Goal: Task Accomplishment & Management: Complete application form

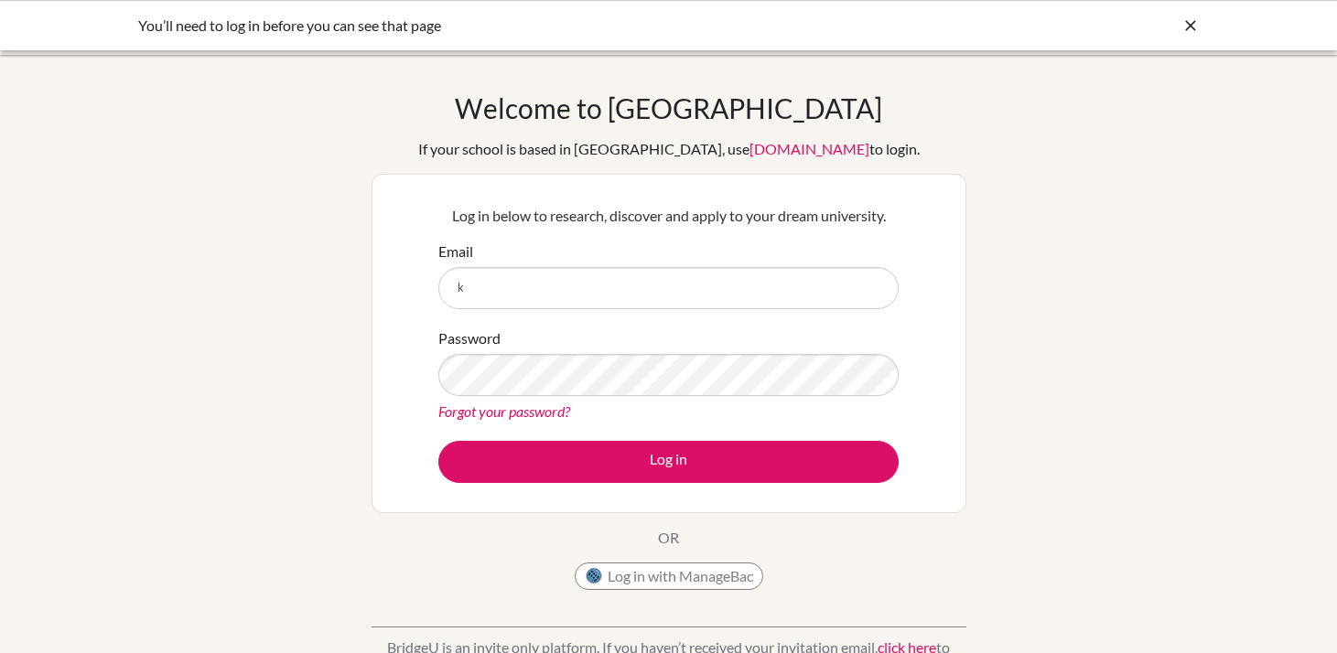
type input "[PERSON_NAME][EMAIL_ADDRESS][DOMAIN_NAME]"
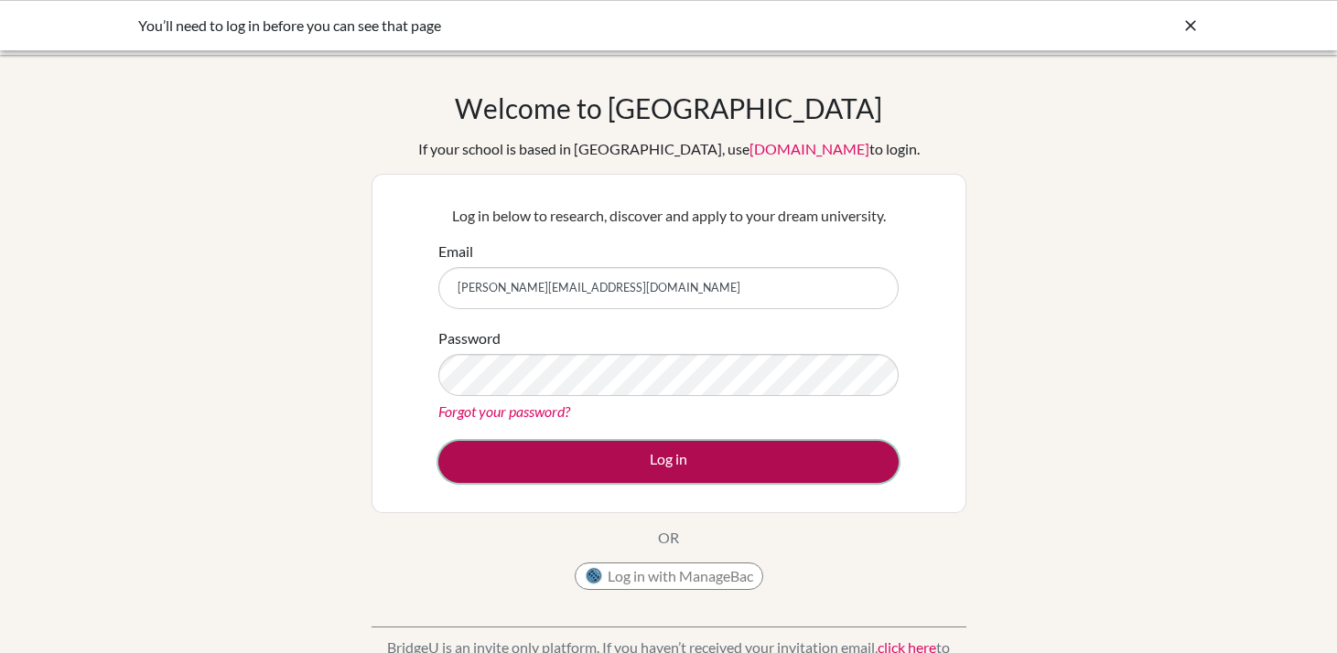
click at [561, 464] on button "Log in" at bounding box center [668, 462] width 460 height 42
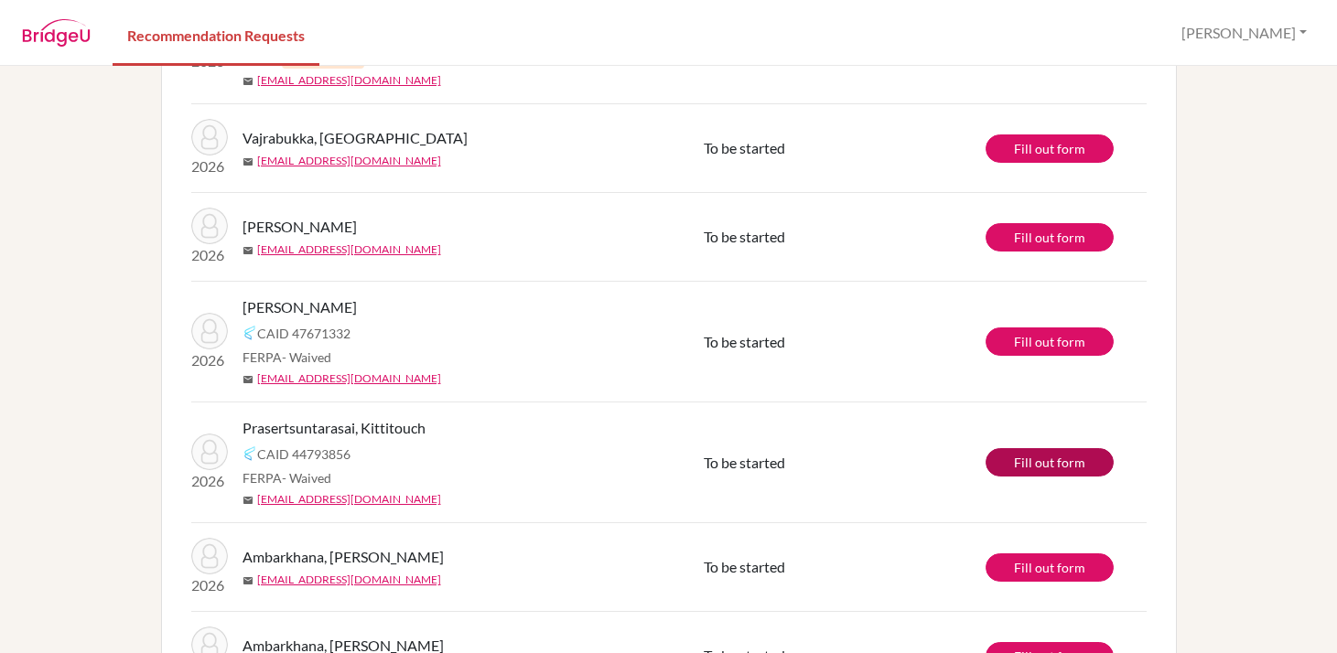
scroll to position [430, 0]
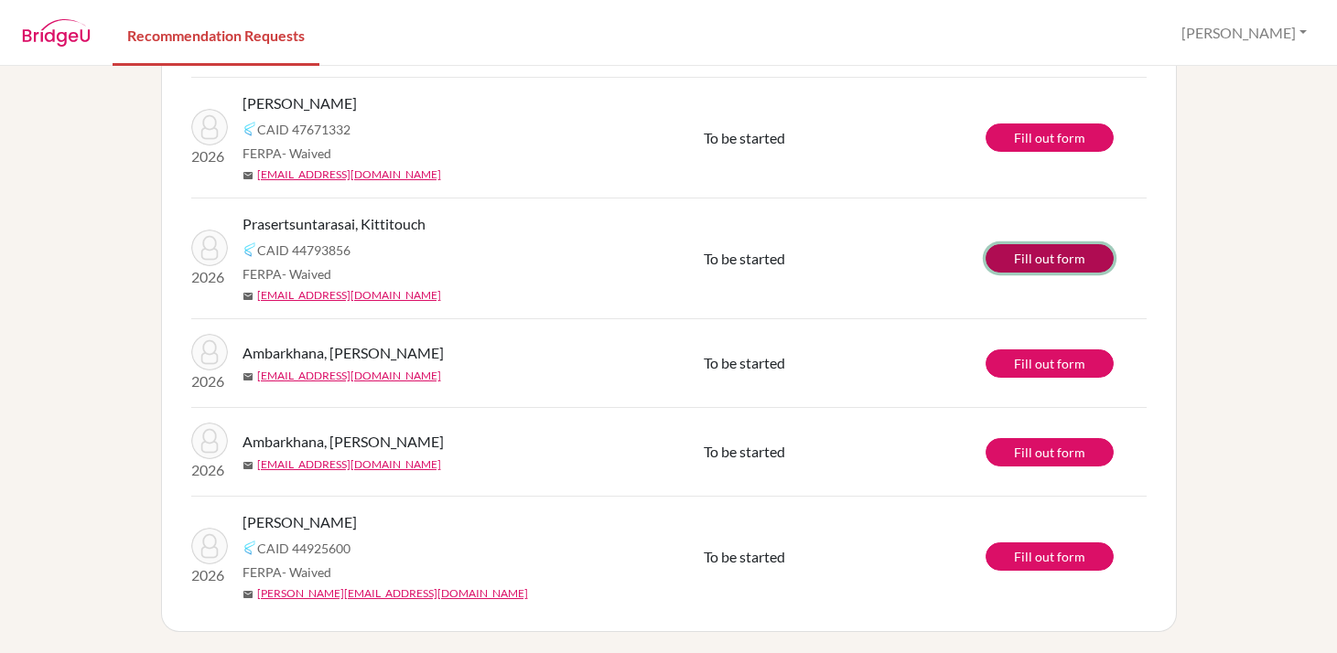
click at [1043, 263] on link "Fill out form" at bounding box center [1050, 258] width 128 height 28
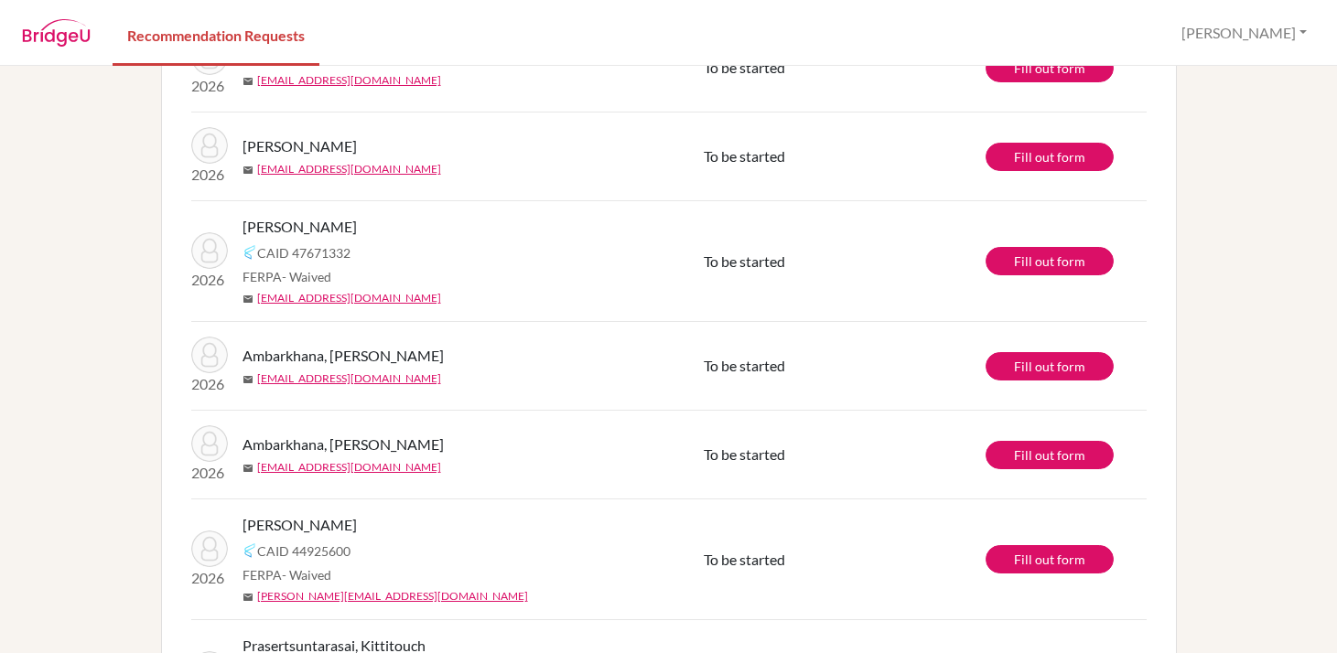
scroll to position [430, 0]
